Goal: Task Accomplishment & Management: Manage account settings

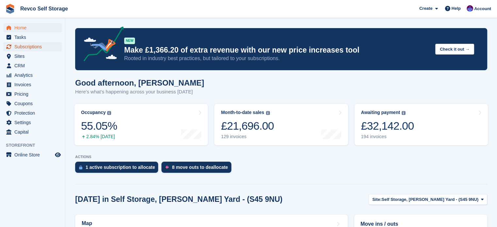
click at [22, 48] on span "Subscriptions" at bounding box center [33, 46] width 39 height 9
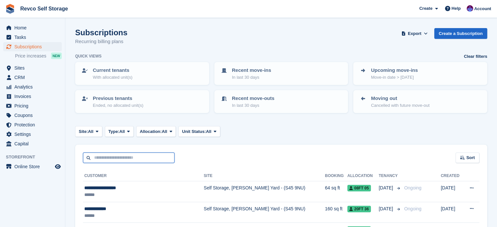
click at [99, 158] on input "text" at bounding box center [128, 157] width 91 height 11
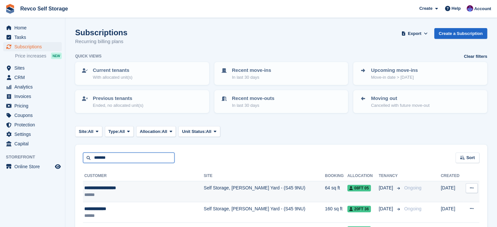
type input "*******"
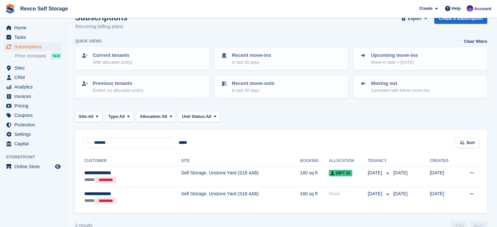
scroll to position [27, 0]
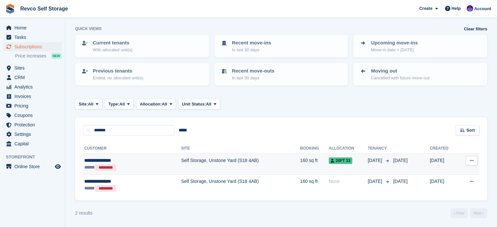
click at [256, 163] on td "Self Storage, Unstone Yard (S18 4AB)" at bounding box center [240, 164] width 119 height 21
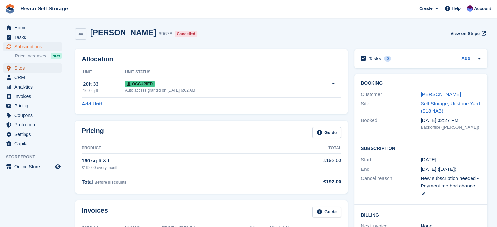
click at [26, 67] on span "Sites" at bounding box center [33, 67] width 39 height 9
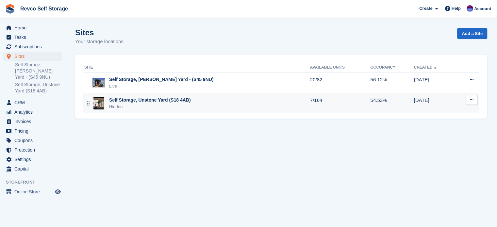
click at [153, 105] on div "Hidden" at bounding box center [149, 107] width 81 height 7
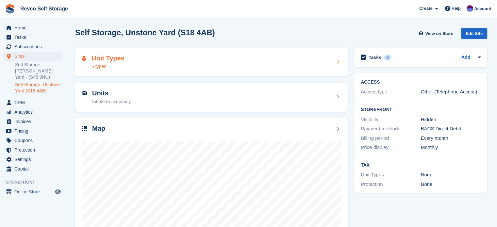
click at [172, 61] on div "Unit Types 5 types" at bounding box center [211, 63] width 259 height 16
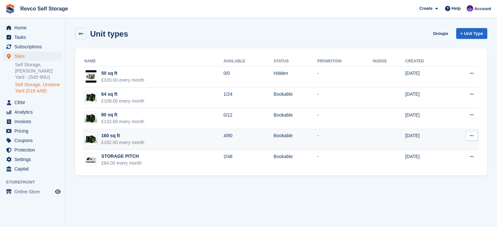
click at [167, 139] on td "160 sq ft £192.00 every month" at bounding box center [153, 139] width 140 height 21
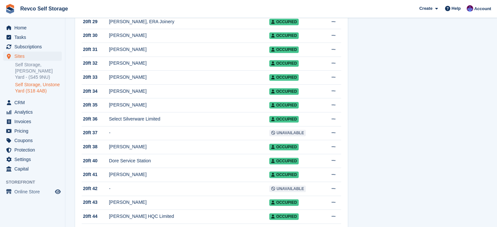
scroll to position [490, 0]
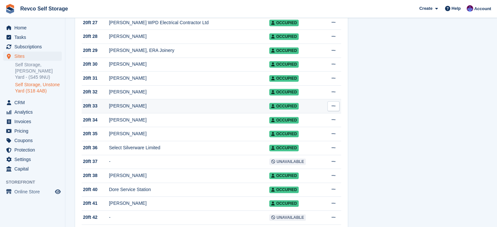
click at [227, 109] on div "Michelle Hewgill" at bounding box center [189, 106] width 160 height 7
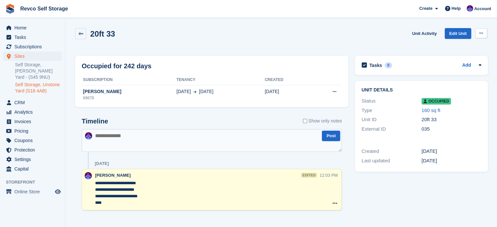
click at [485, 33] on button at bounding box center [481, 33] width 12 height 10
click at [439, 68] on p "Deallocate" at bounding box center [455, 68] width 57 height 8
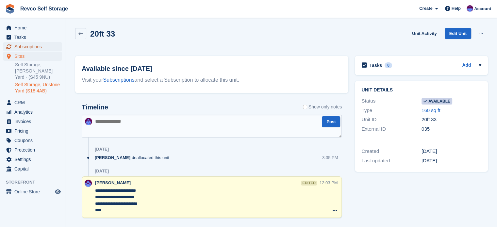
click at [24, 46] on span "Subscriptions" at bounding box center [33, 46] width 39 height 9
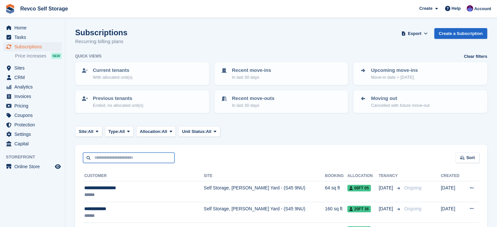
click at [133, 158] on input "text" at bounding box center [128, 157] width 91 height 11
type input "**********"
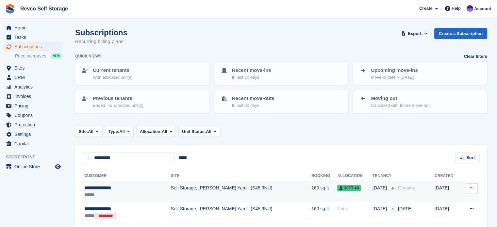
click at [146, 190] on div "**********" at bounding box center [115, 187] width 62 height 7
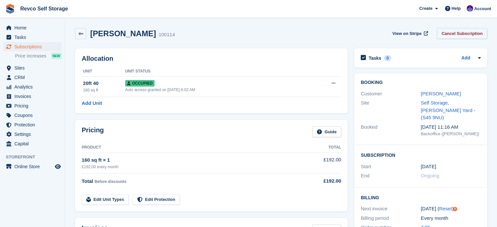
click at [454, 33] on link "Cancel Subscription" at bounding box center [462, 33] width 50 height 11
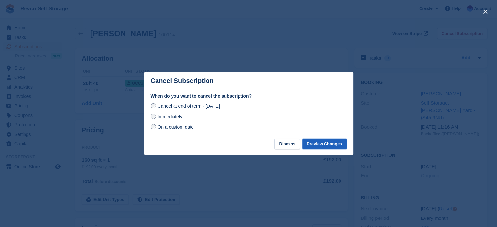
click at [326, 144] on button "Preview Changes" at bounding box center [324, 144] width 44 height 11
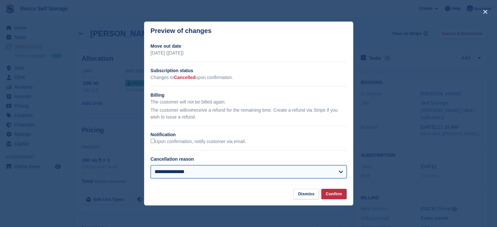
click at [199, 174] on select "**********" at bounding box center [249, 171] width 196 height 13
select select "**********"
click at [151, 166] on select "**********" at bounding box center [249, 171] width 196 height 13
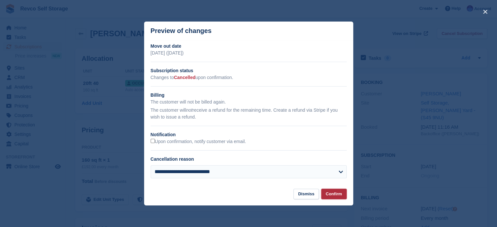
click at [334, 194] on button "Confirm" at bounding box center [333, 194] width 25 height 11
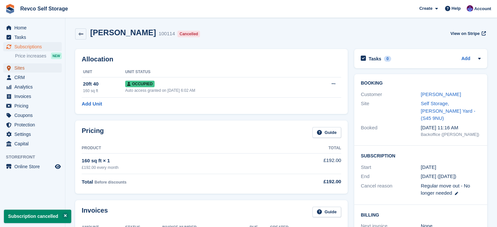
click at [16, 68] on span "Sites" at bounding box center [33, 67] width 39 height 9
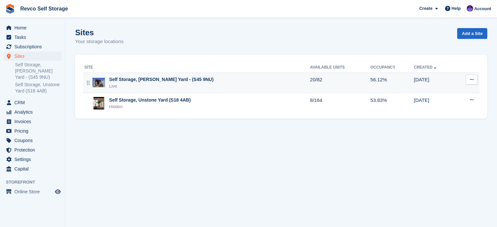
click at [134, 83] on div "Live" at bounding box center [161, 86] width 104 height 7
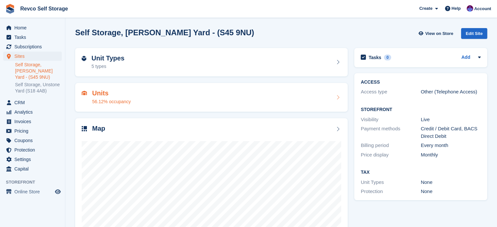
click at [143, 92] on div "Units 56.12% occupancy" at bounding box center [211, 97] width 259 height 16
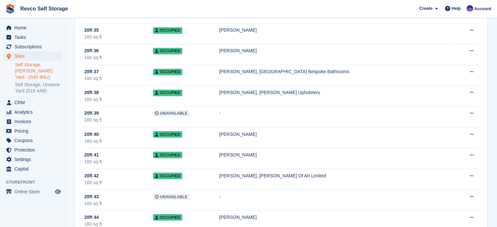
scroll to position [1143, 0]
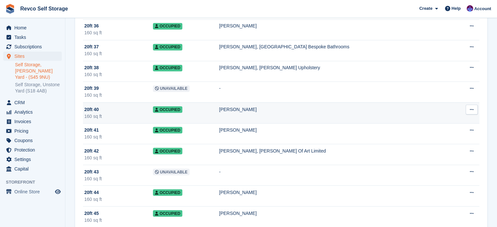
click at [217, 107] on td "Occupied" at bounding box center [186, 112] width 66 height 21
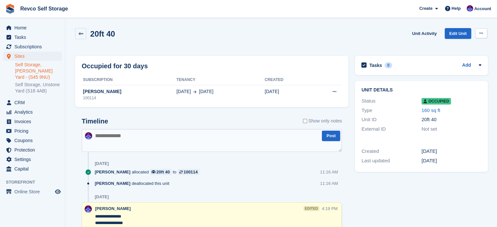
click at [481, 32] on icon at bounding box center [481, 33] width 4 height 4
click at [446, 67] on p "Deallocate" at bounding box center [455, 68] width 57 height 8
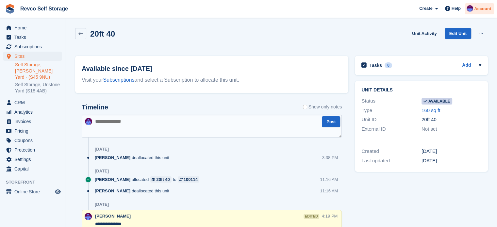
click at [480, 10] on span "Account" at bounding box center [482, 9] width 17 height 7
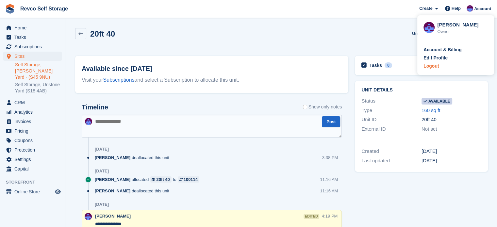
click at [439, 66] on div "Logout" at bounding box center [455, 66] width 64 height 7
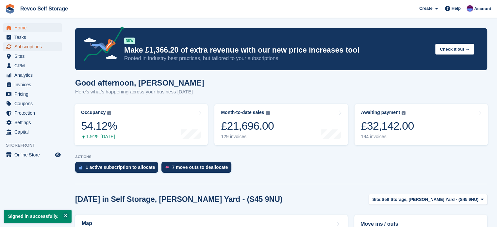
click at [42, 47] on span "Subscriptions" at bounding box center [33, 46] width 39 height 9
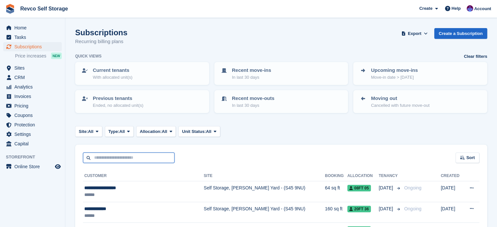
click at [123, 159] on input "text" at bounding box center [128, 157] width 91 height 11
type input "*****"
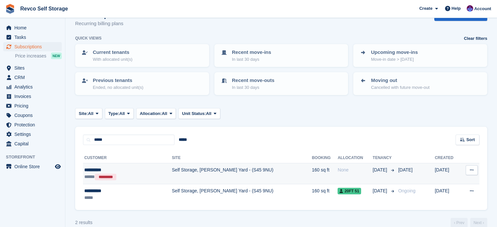
scroll to position [27, 0]
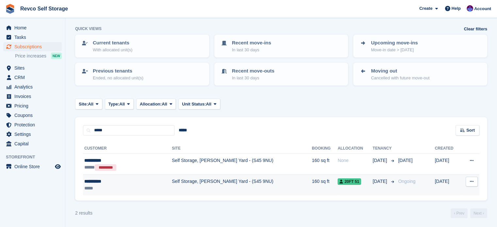
click at [129, 183] on div "**********" at bounding box center [115, 181] width 63 height 7
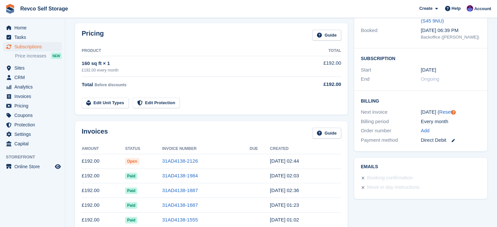
scroll to position [98, 0]
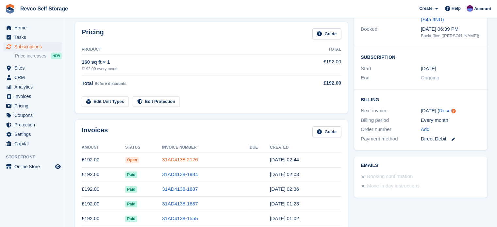
click at [184, 158] on link "31AD4138-2126" at bounding box center [180, 160] width 36 height 6
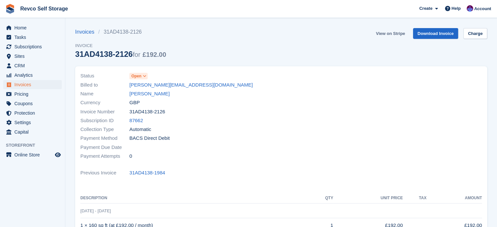
click at [390, 35] on link "View on Stripe" at bounding box center [390, 33] width 34 height 11
click at [481, 9] on span "Account" at bounding box center [482, 9] width 17 height 7
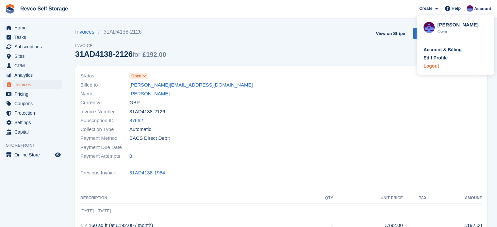
click at [440, 66] on div "Logout" at bounding box center [455, 66] width 64 height 7
